Goal: Ask a question

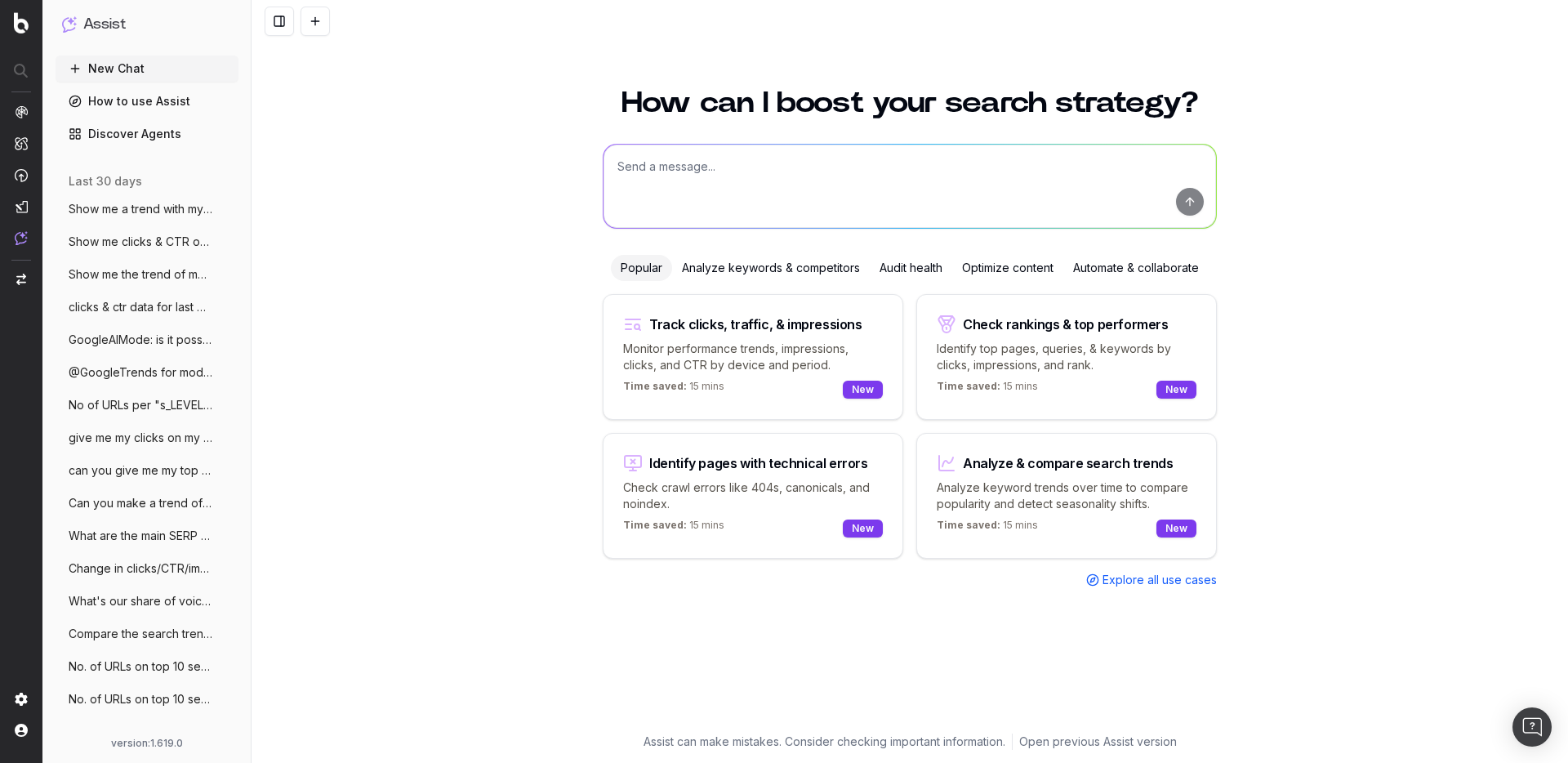
click at [117, 210] on span "Show me a trend with my website's clicks" at bounding box center [140, 209] width 144 height 16
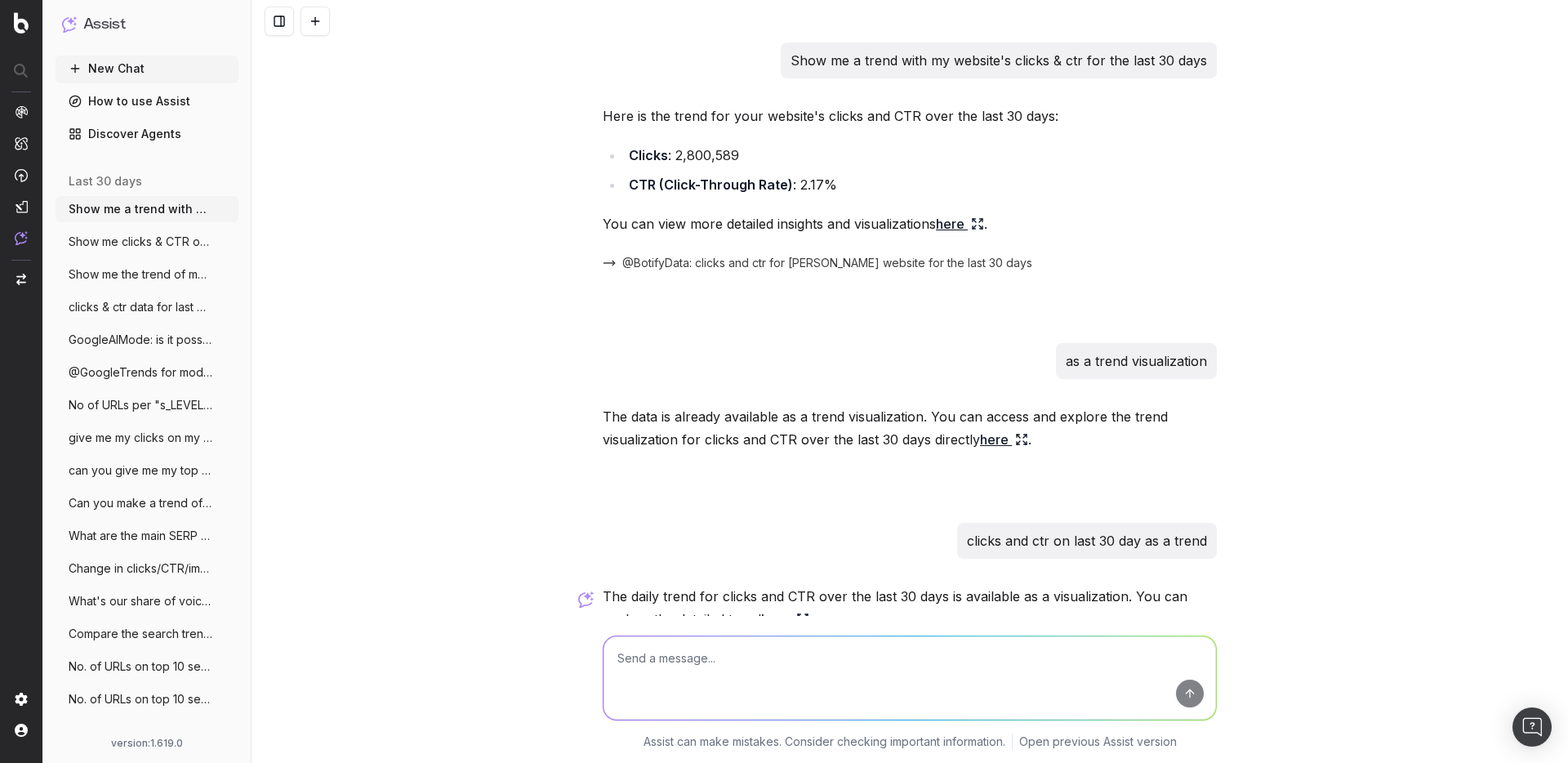
click at [167, 245] on span "Show me clicks & CTR on last 7 days vs p" at bounding box center [140, 242] width 144 height 16
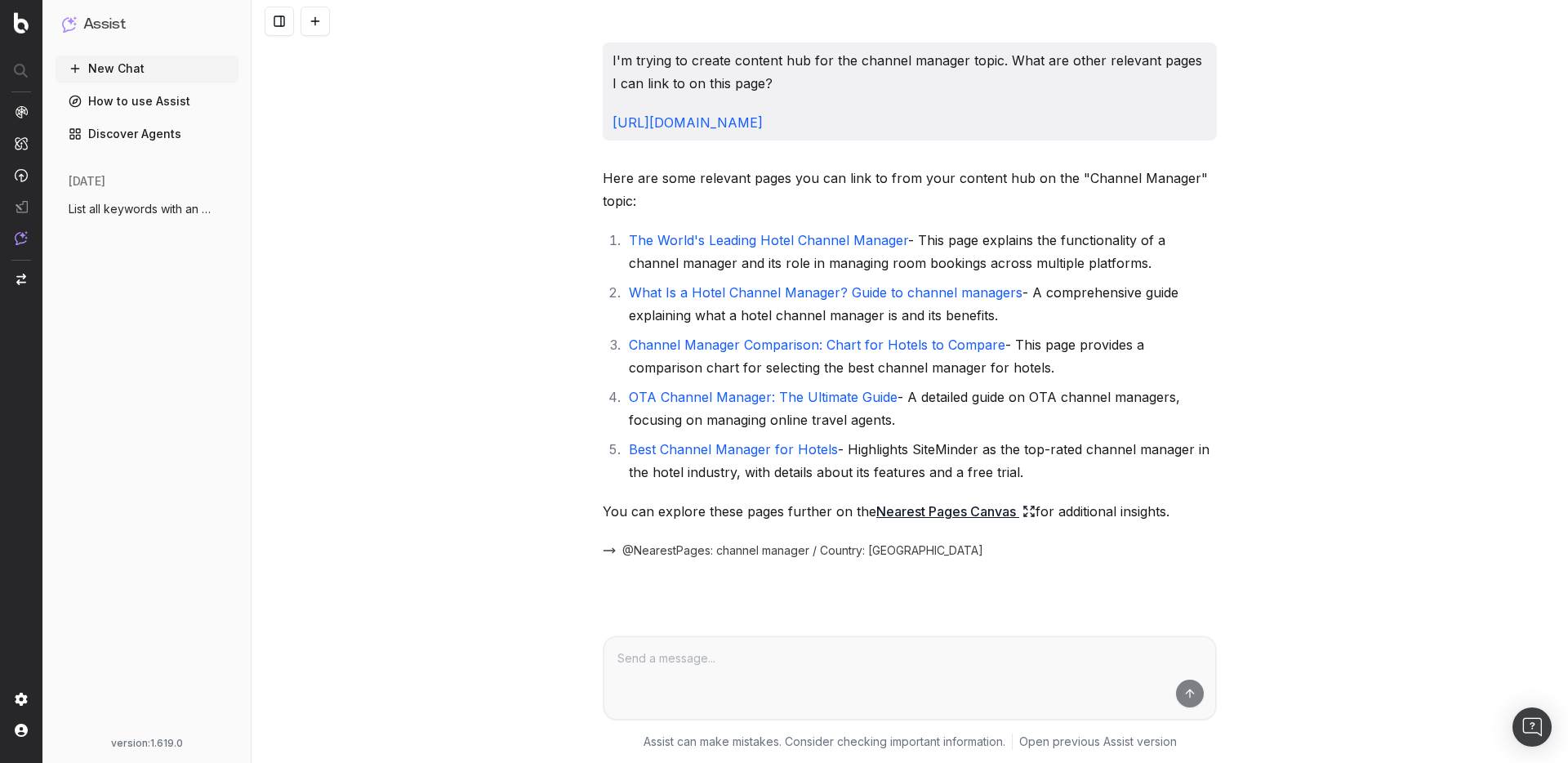
scroll to position [3982, 0]
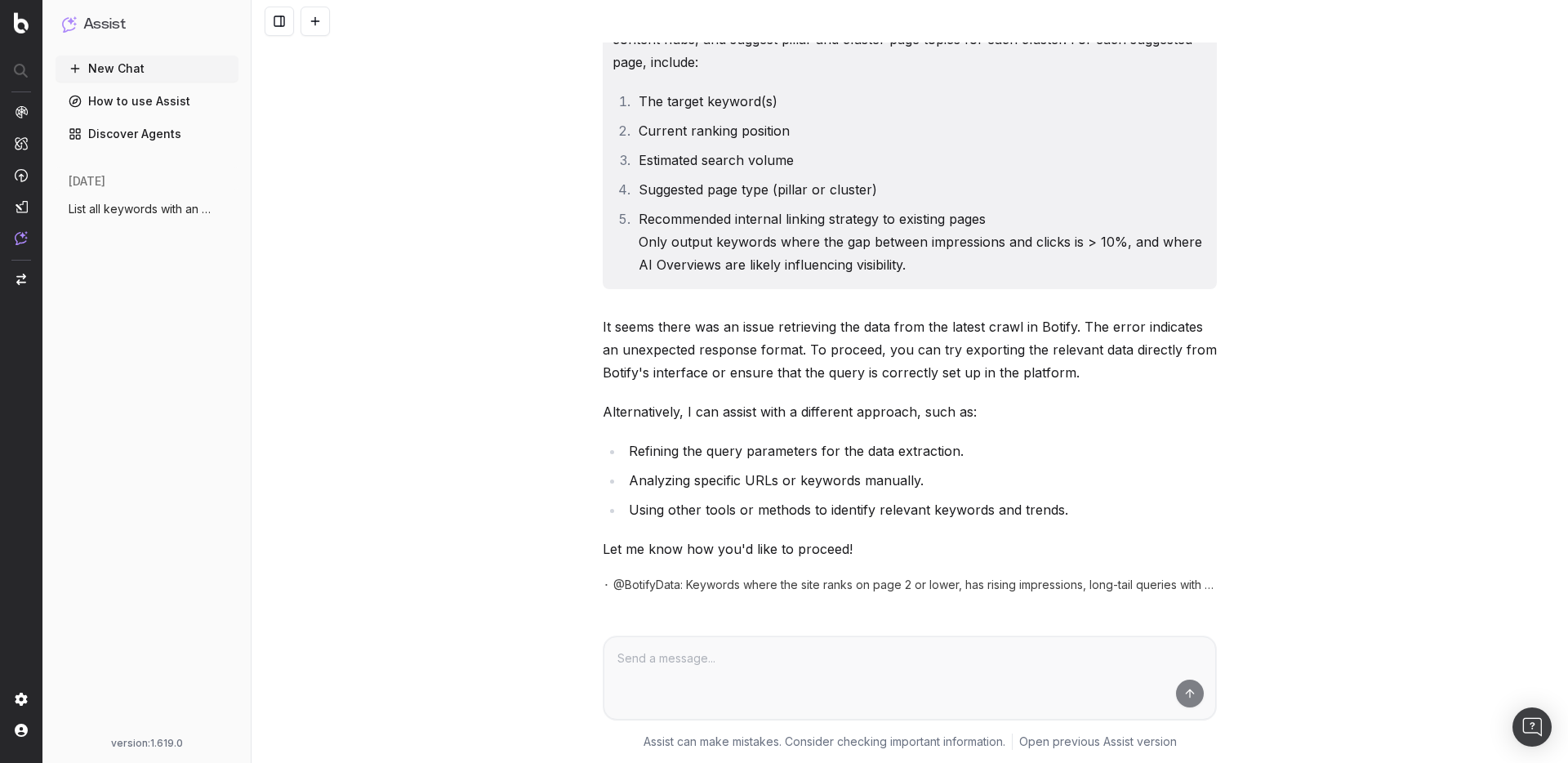
click at [144, 212] on span "List all keywords with an average [PERSON_NAME]" at bounding box center [140, 209] width 144 height 16
